Goal: Communication & Community: Answer question/provide support

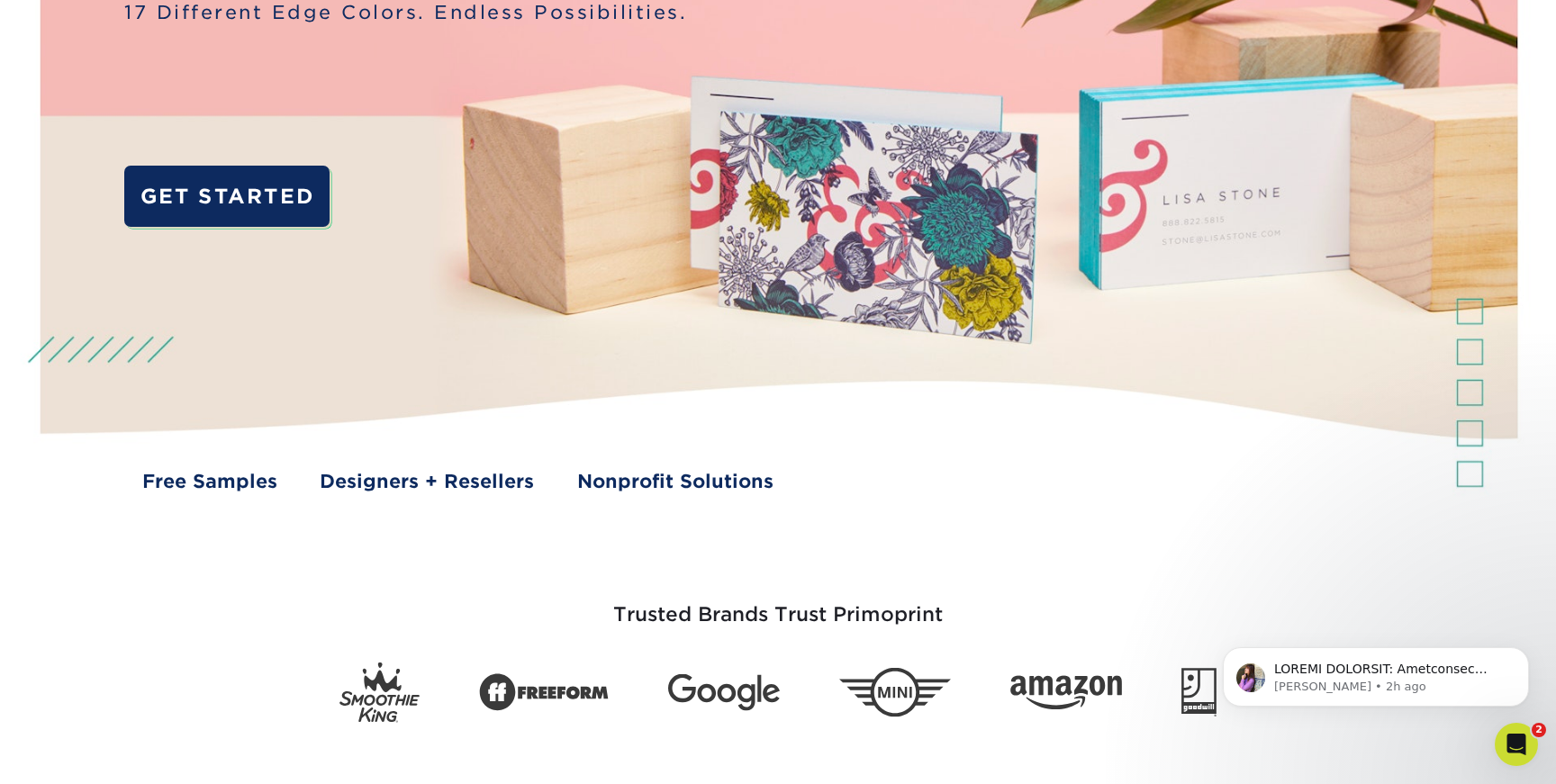
scroll to position [780, 0]
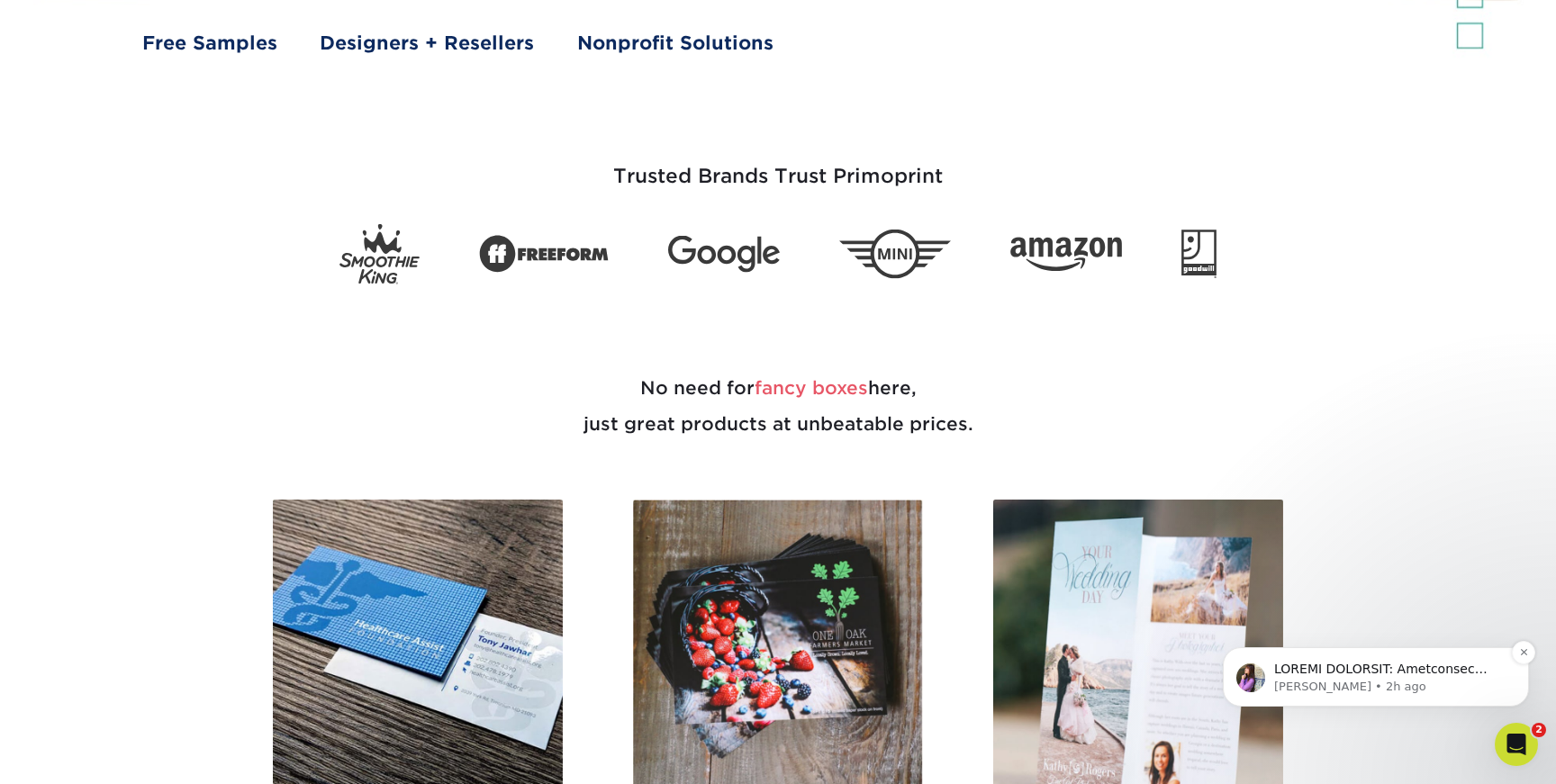
click at [1371, 679] on p "[PERSON_NAME] • 2h ago" at bounding box center [1389, 686] width 233 height 16
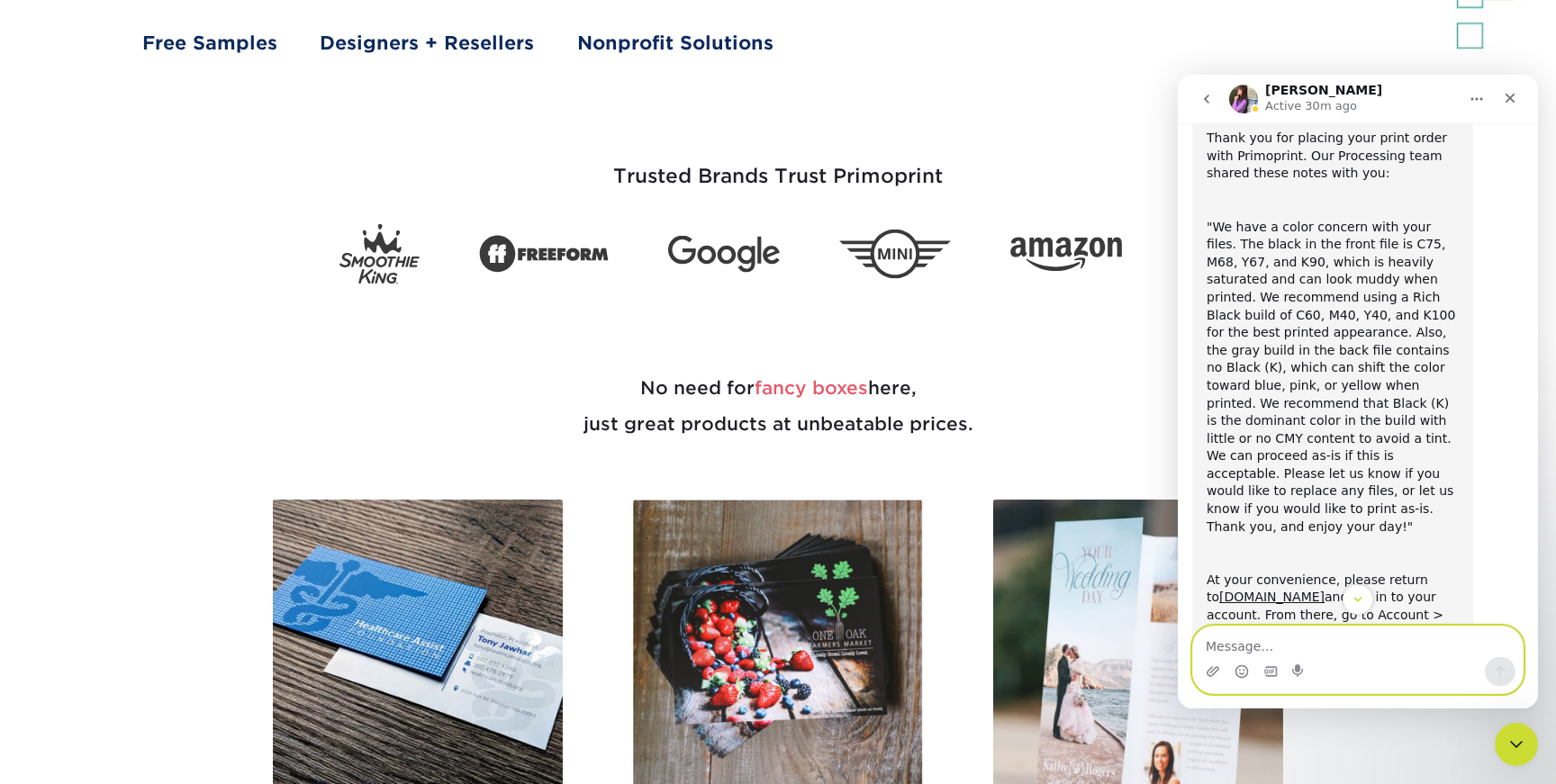
scroll to position [101, 0]
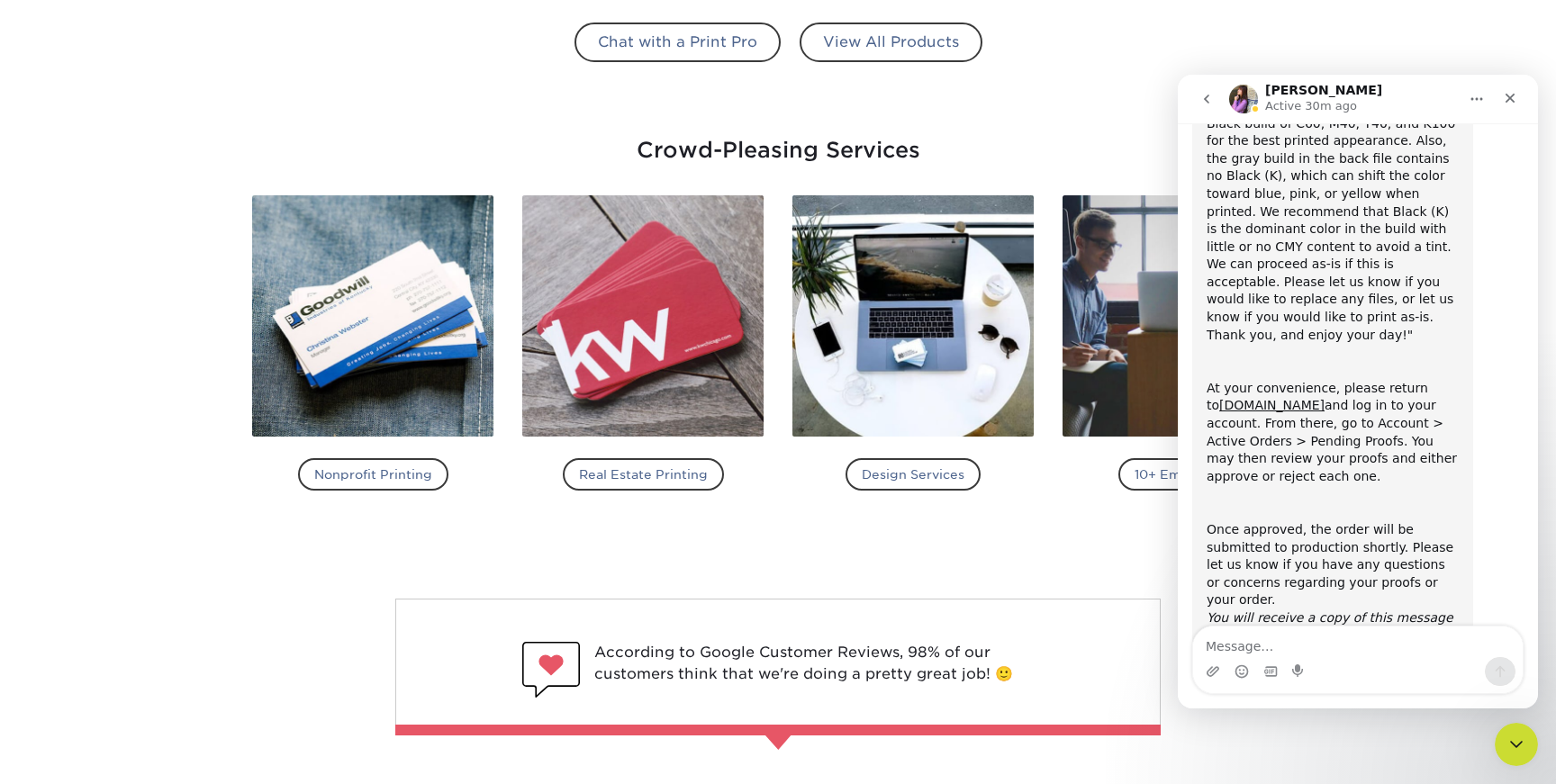
scroll to position [309, 0]
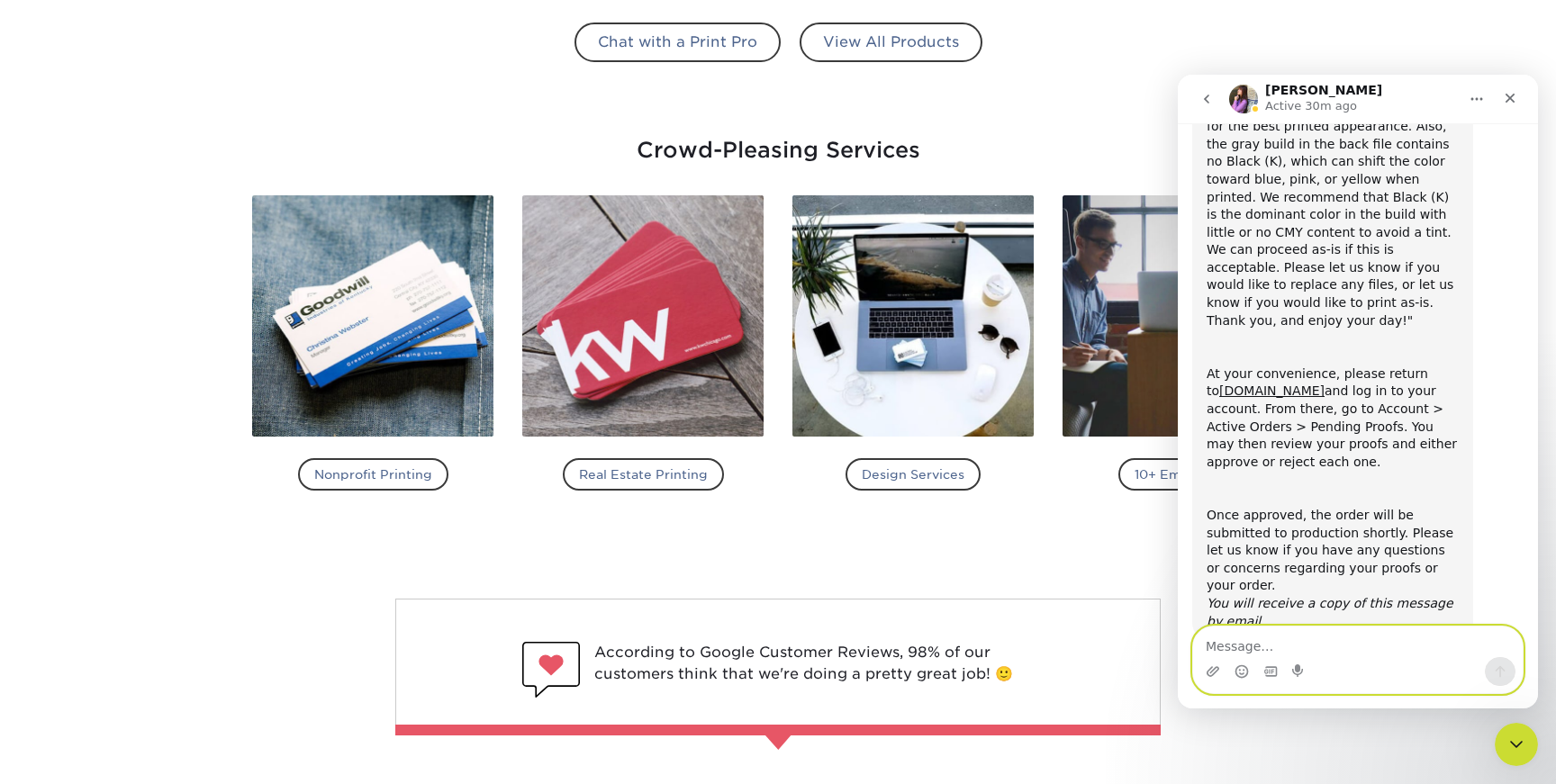
click at [1323, 636] on textarea "Message…" at bounding box center [1358, 641] width 329 height 31
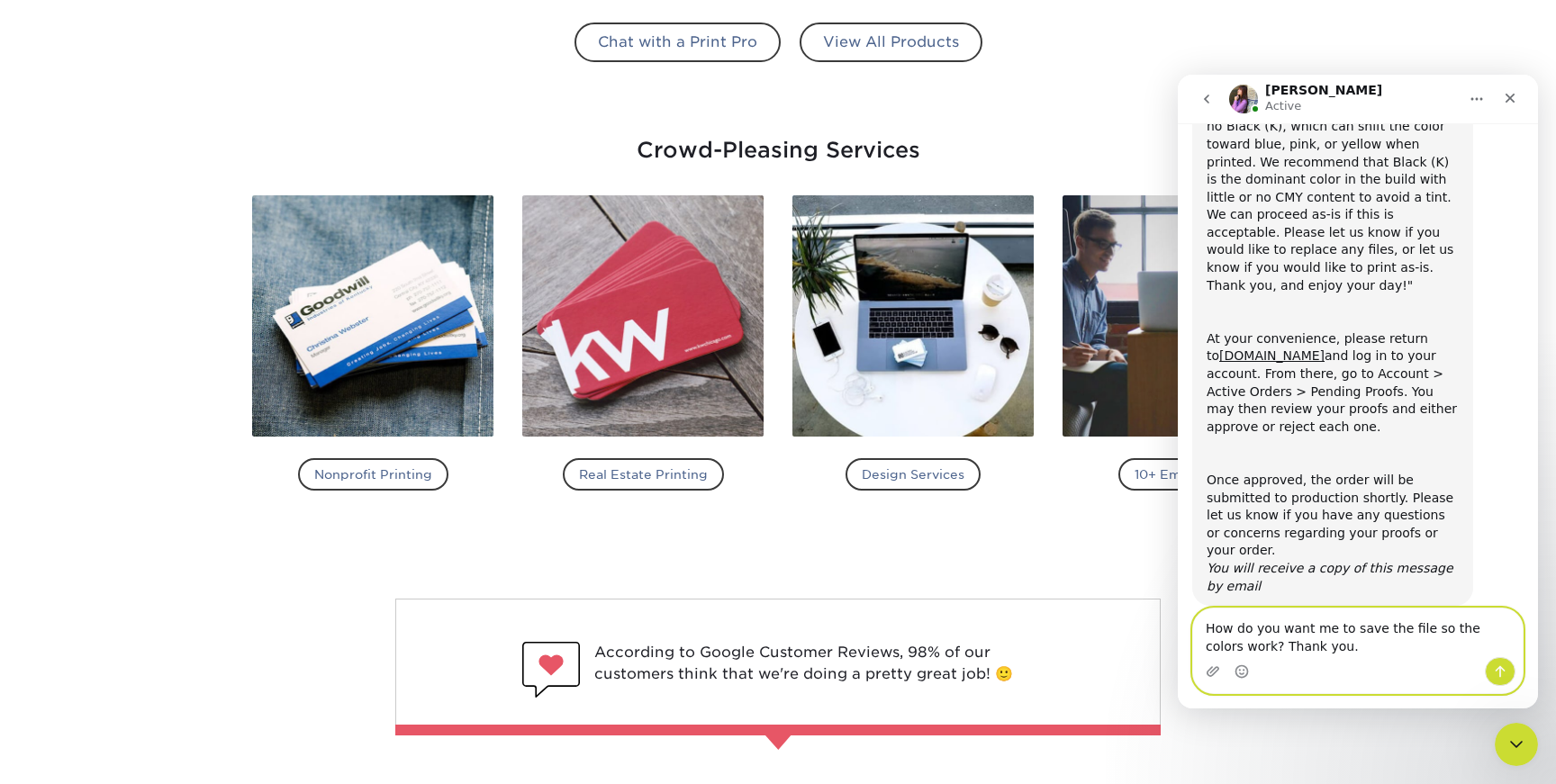
type textarea "How do you want me to save the file so the colors work? Thank you."
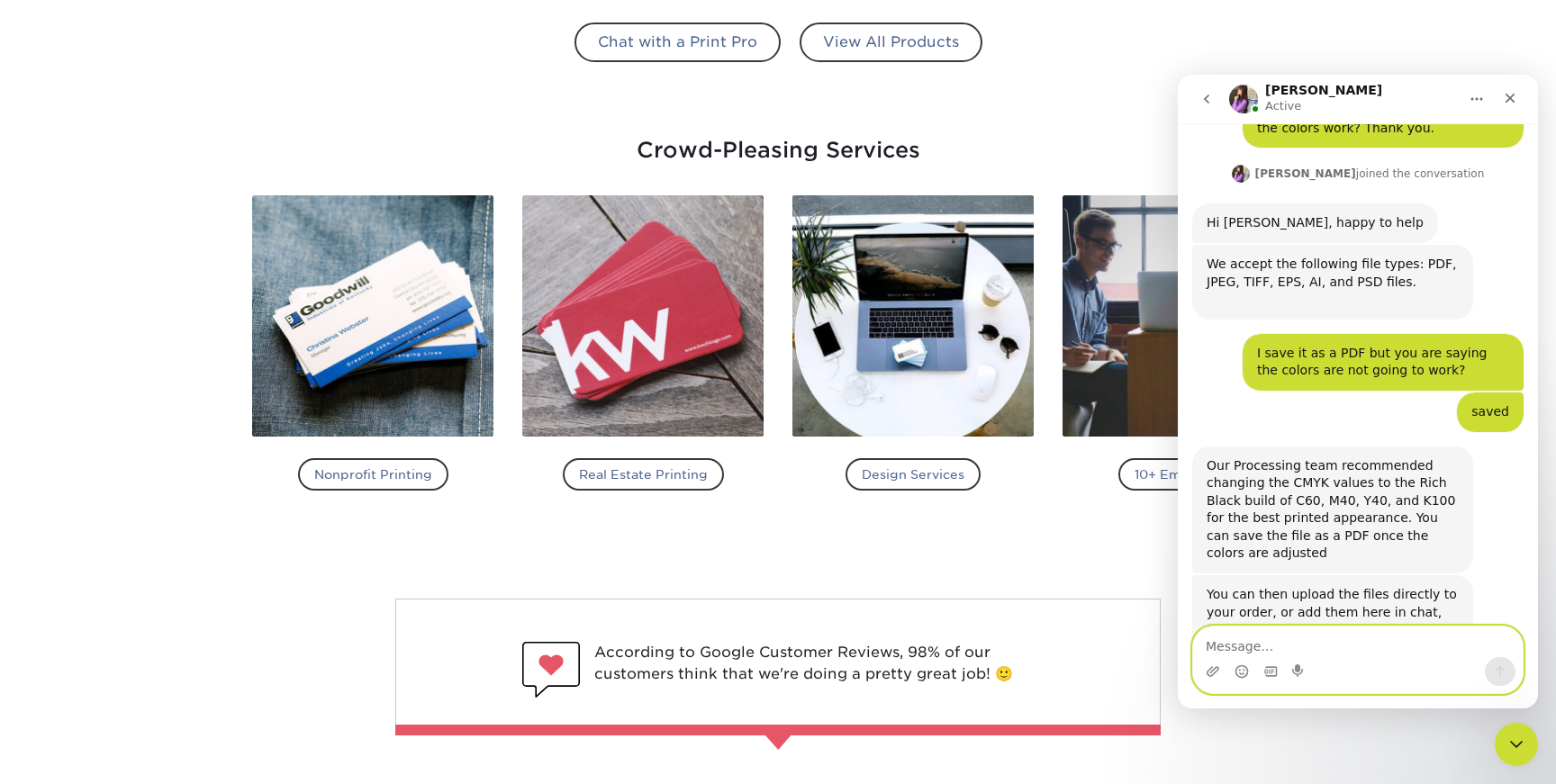
scroll to position [917, 0]
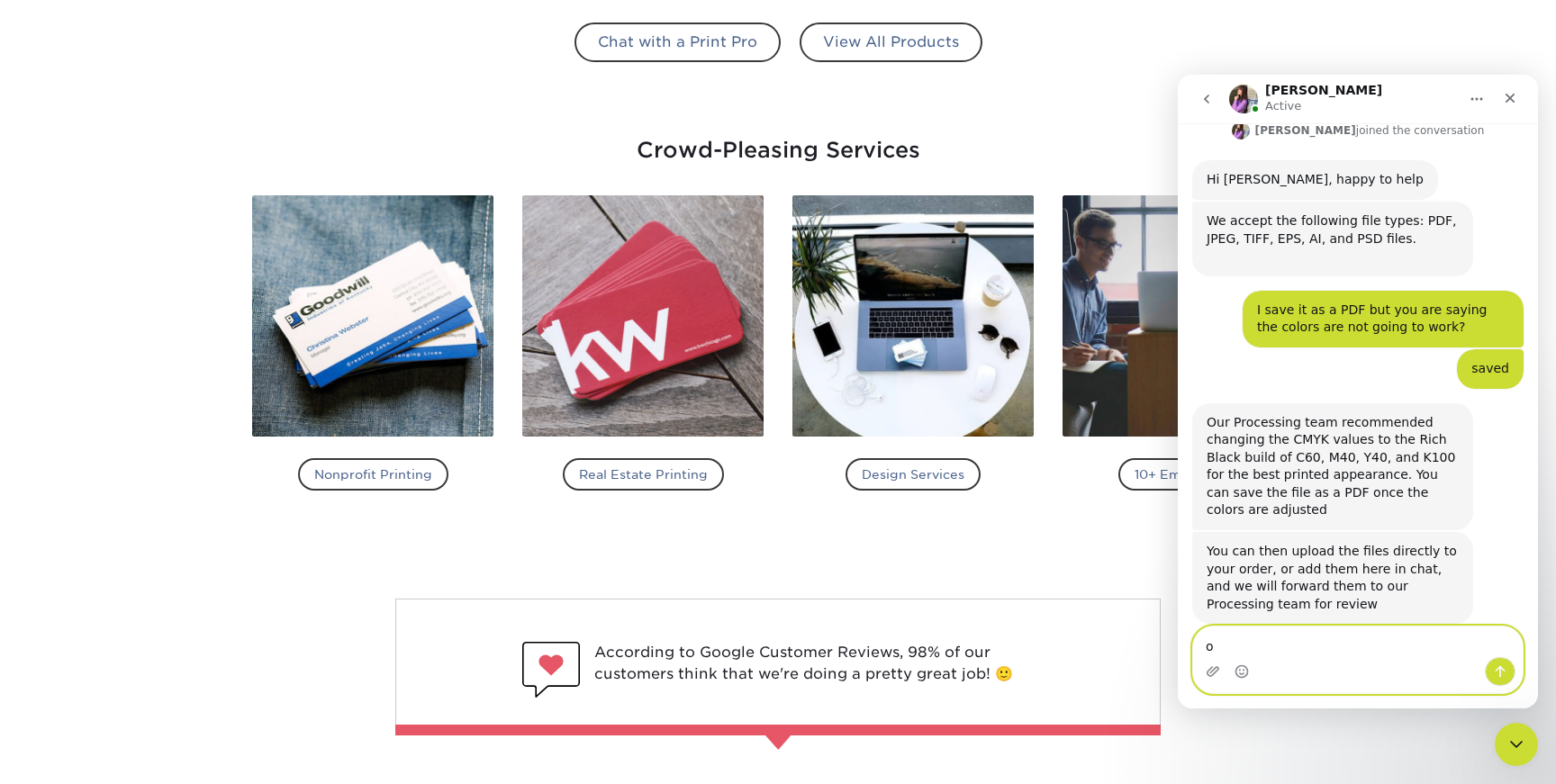
type textarea "ok"
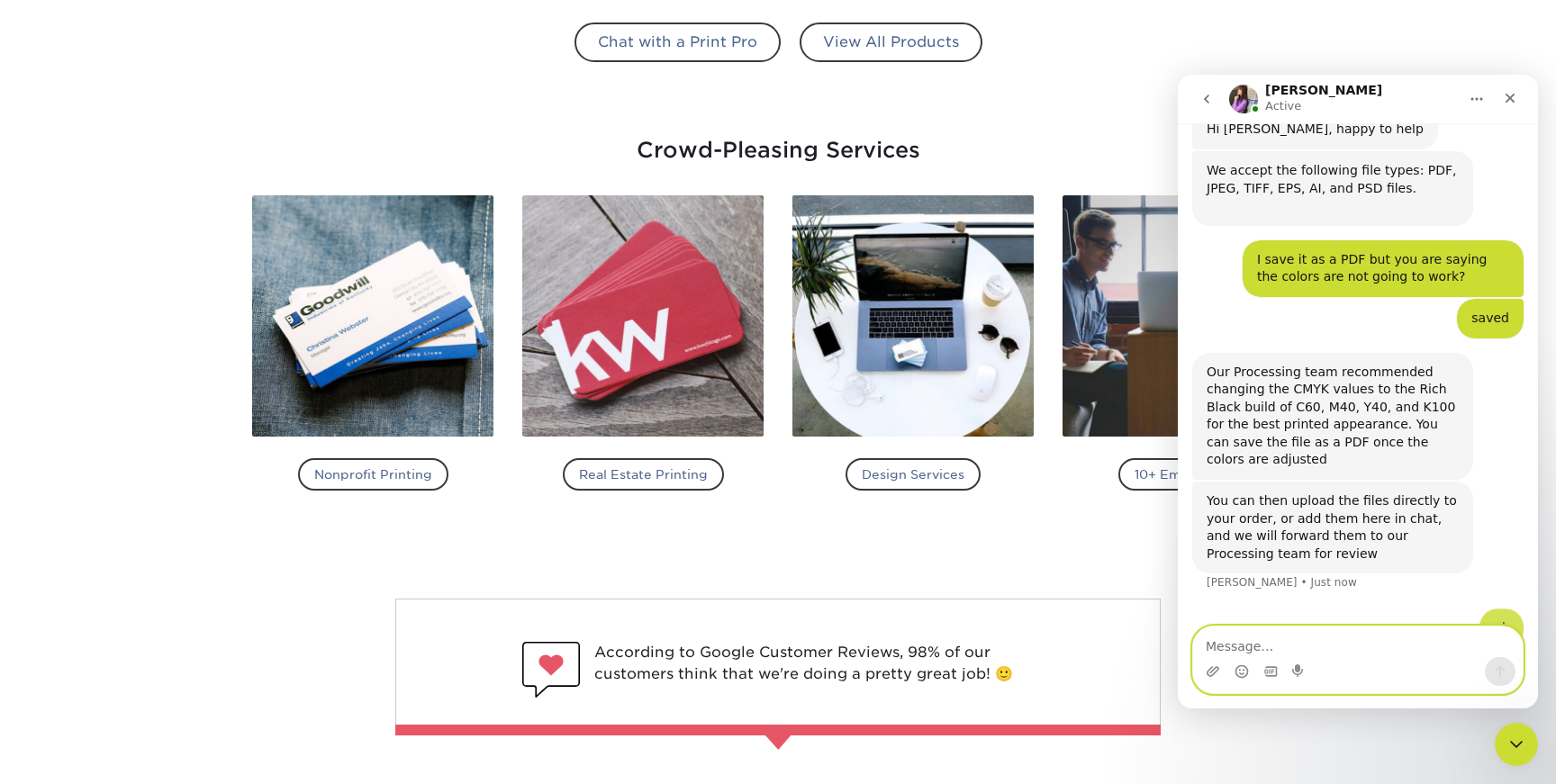
scroll to position [972, 0]
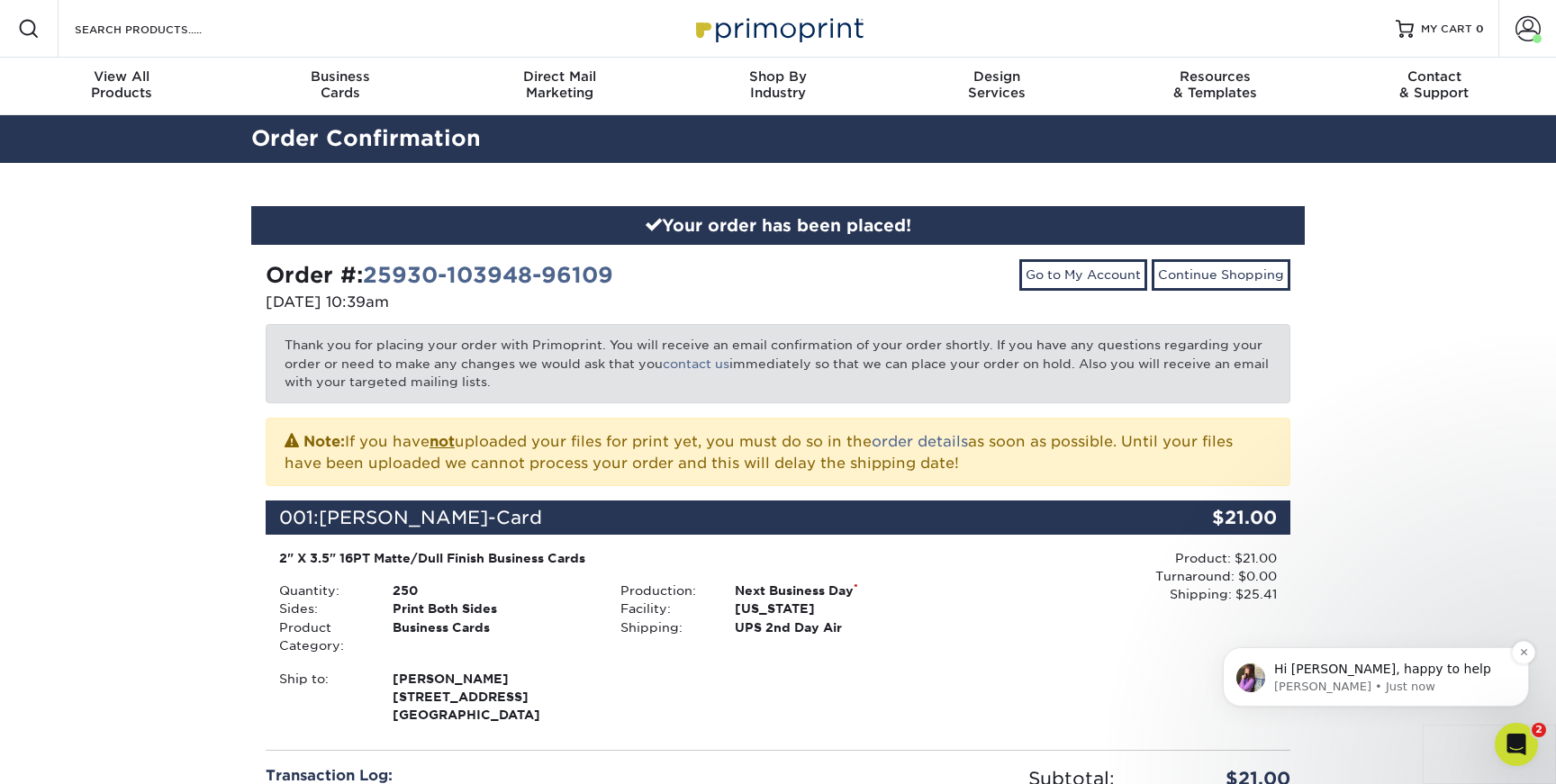
click at [1339, 676] on span "Hi [PERSON_NAME], happy to help" at bounding box center [1382, 668] width 217 height 14
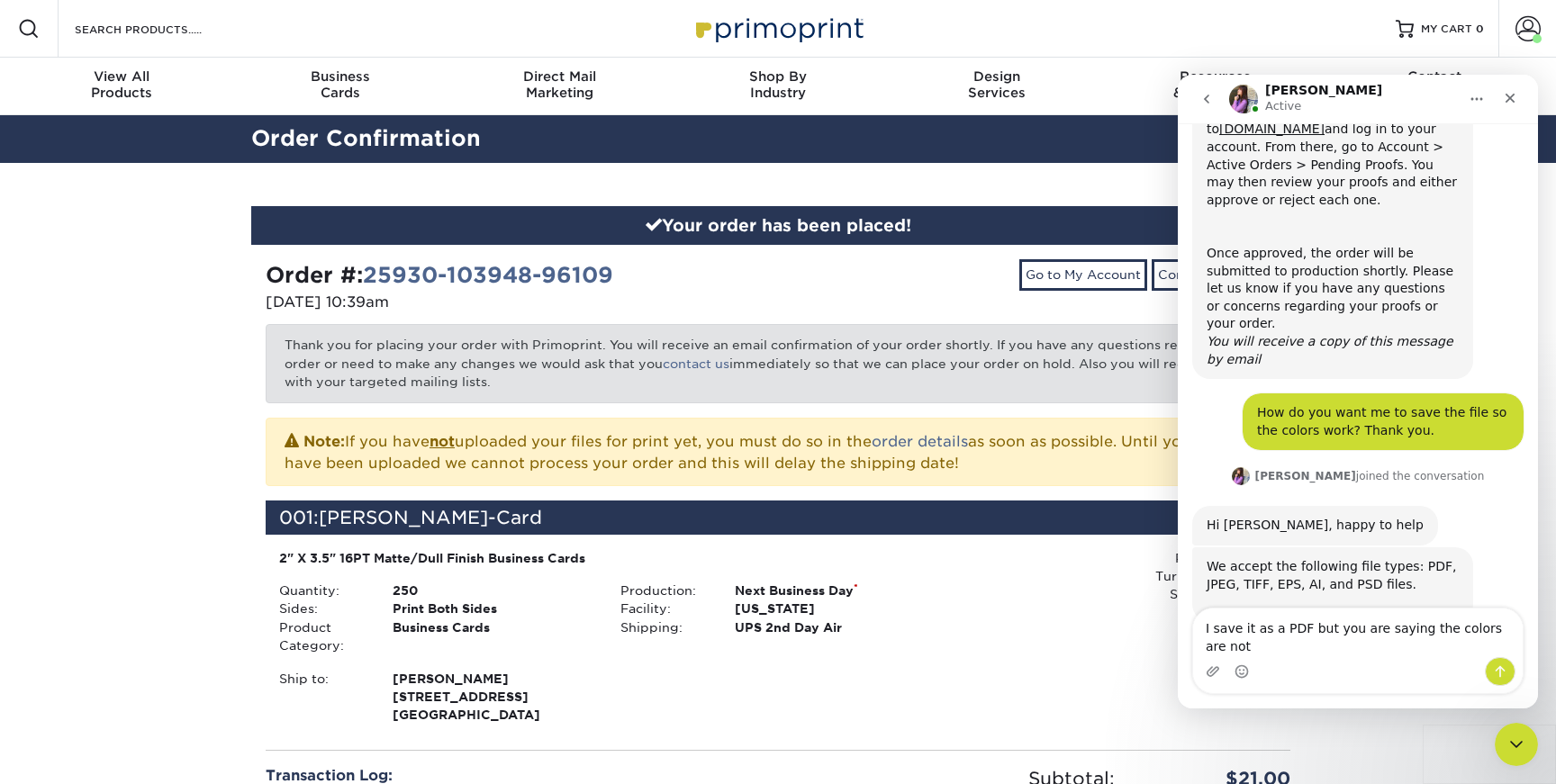
scroll to position [587, 0]
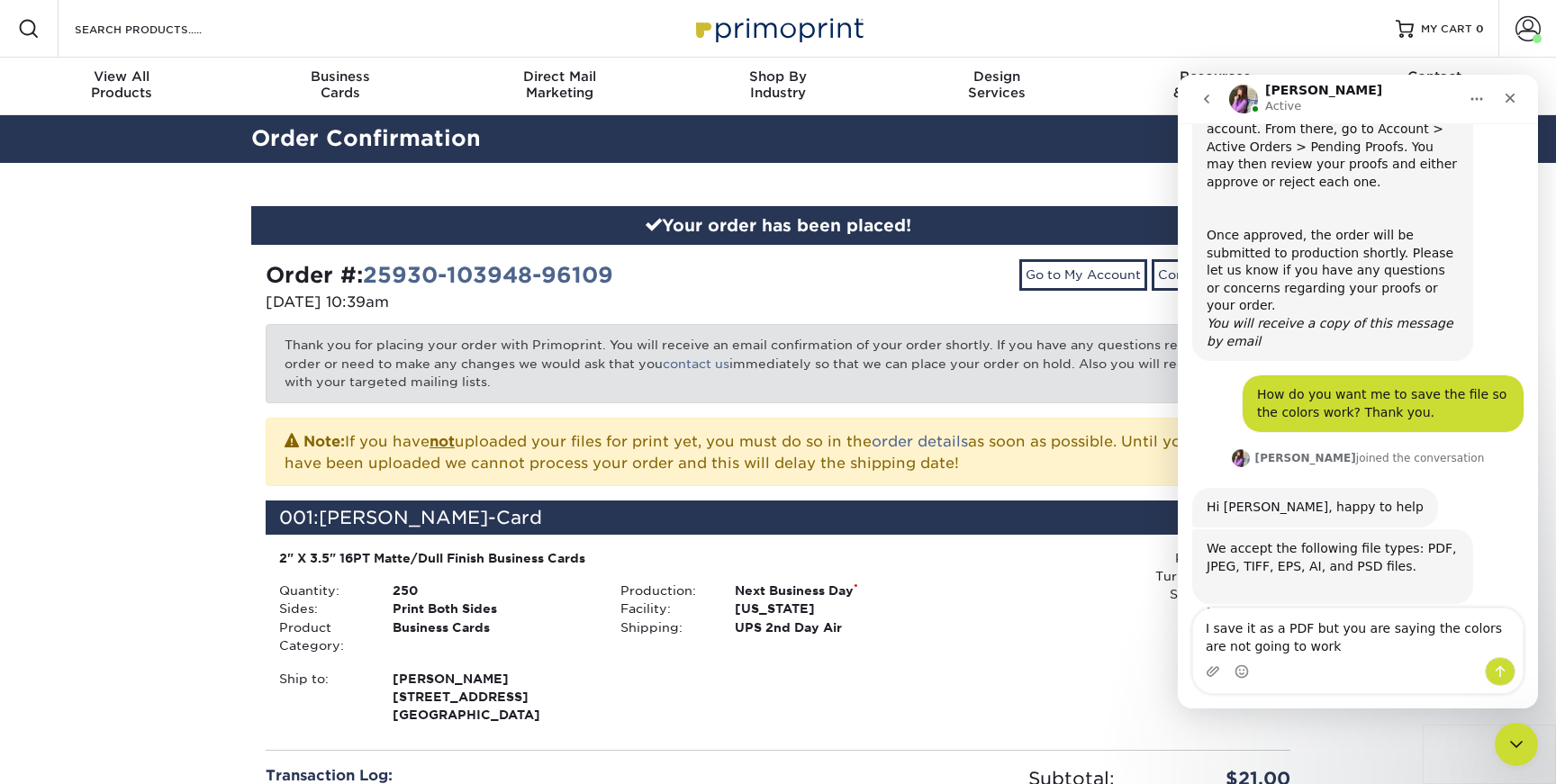
type textarea "I save it as a PDF but you are saying the colors are not going to work?"
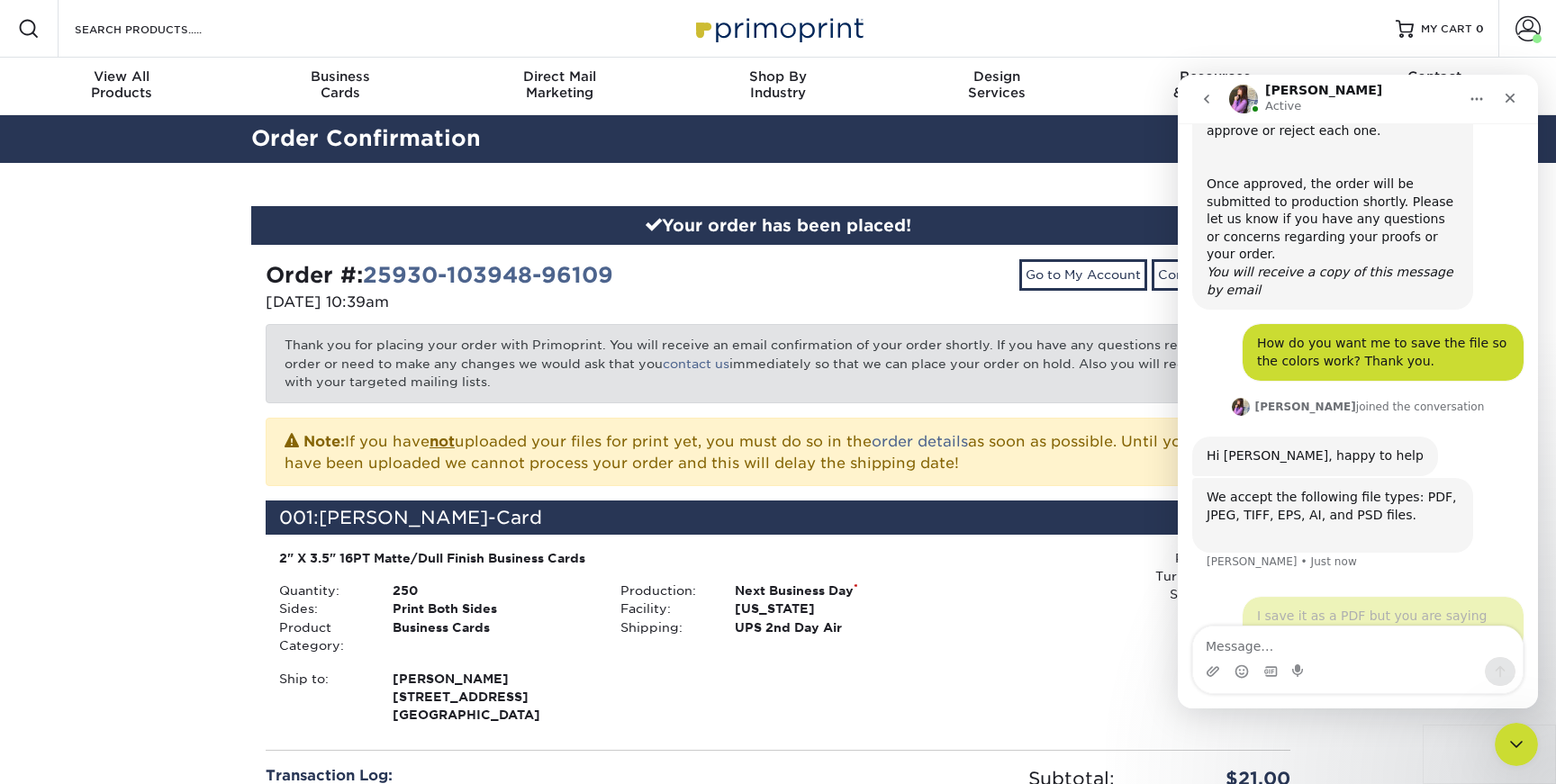
scroll to position [640, 0]
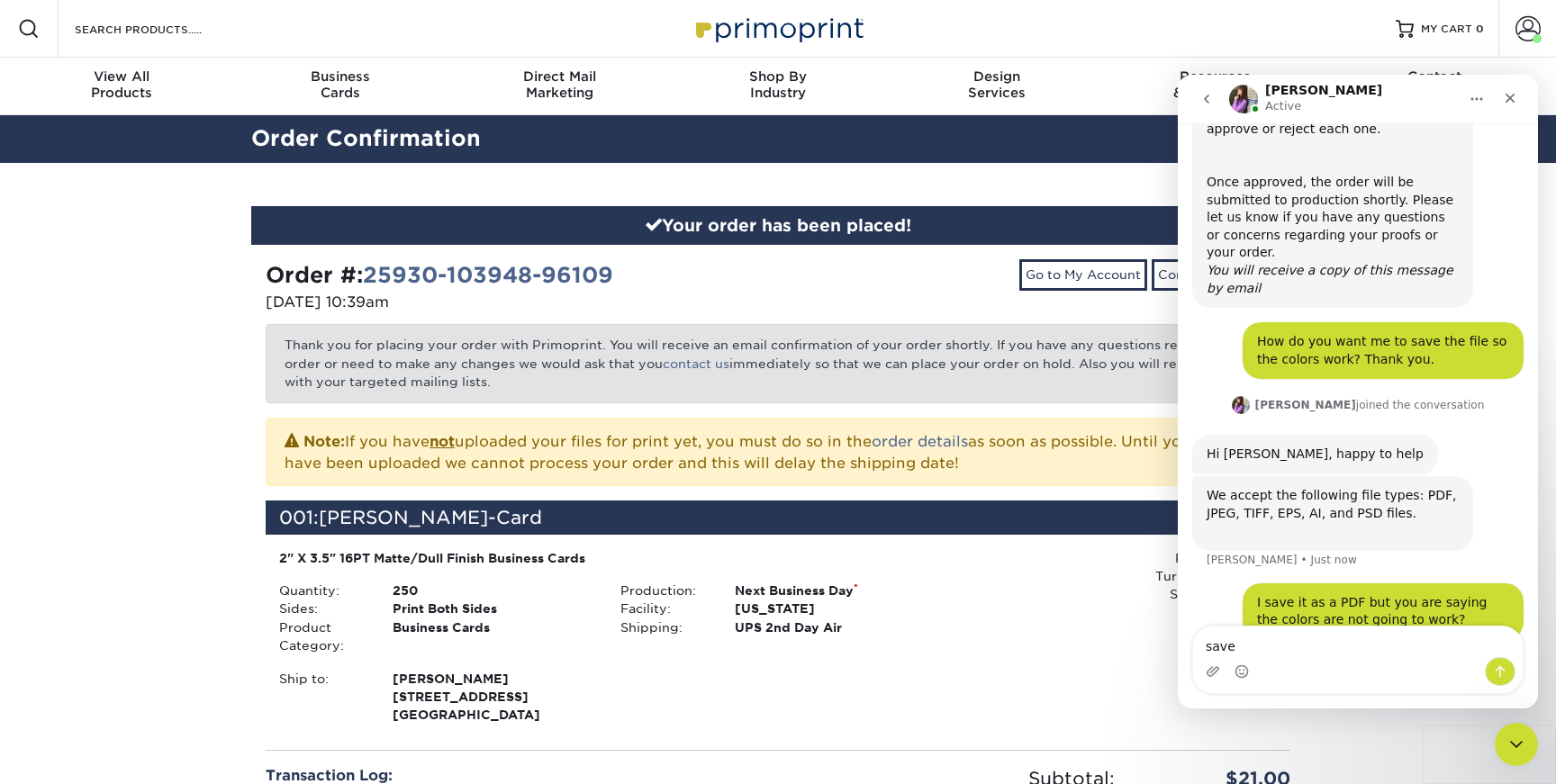
type textarea "saved"
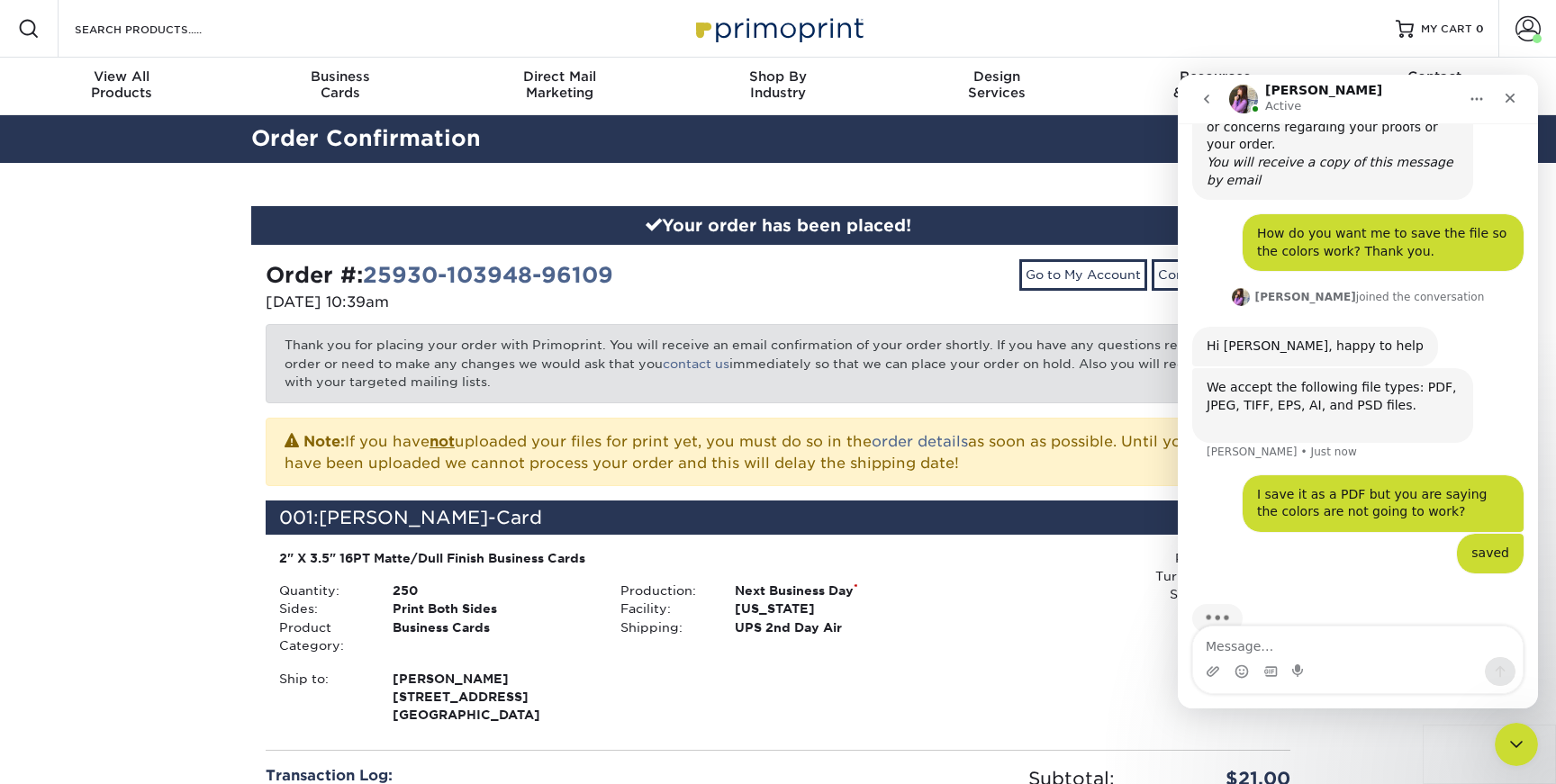
scroll to position [750, 0]
